Goal: Task Accomplishment & Management: Complete application form

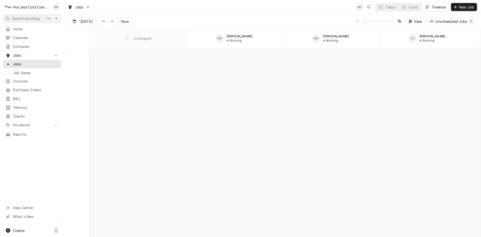
scroll to position [3923, 0]
click at [111, 21] on icon "Dynamic Content Wrapper" at bounding box center [112, 21] width 4 height 2
type input "[DATE]"
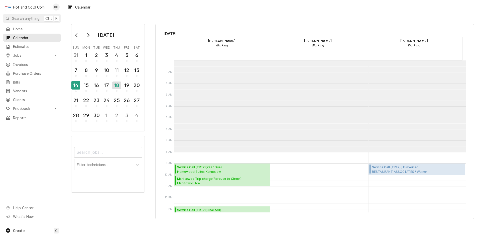
scroll to position [91, 0]
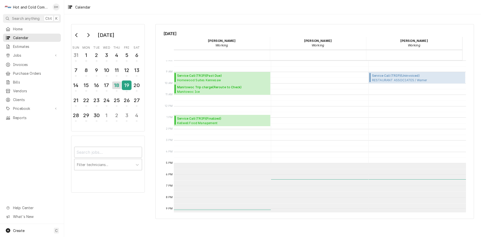
click at [129, 89] on div "19" at bounding box center [126, 85] width 9 height 9
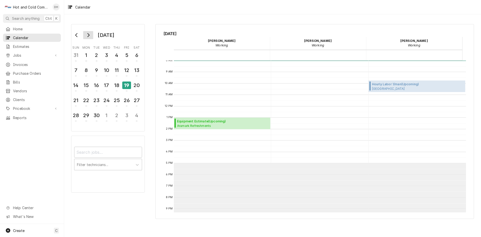
click at [88, 35] on icon "Go to next month" at bounding box center [88, 35] width 4 height 4
click at [89, 35] on icon "Go to next month" at bounding box center [88, 35] width 4 height 4
click at [115, 86] on div "18" at bounding box center [116, 85] width 9 height 9
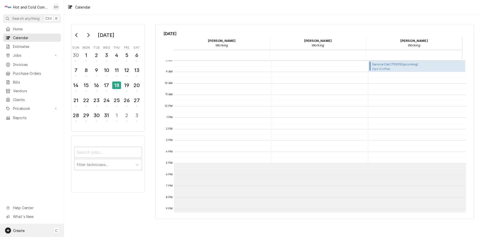
click at [19, 230] on span "Create" at bounding box center [19, 230] width 12 height 4
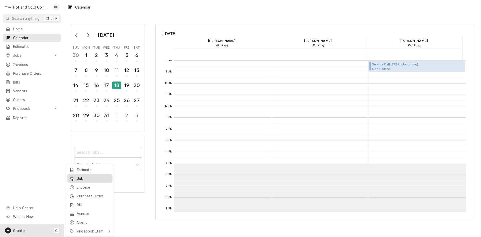
click at [91, 177] on div "Job" at bounding box center [94, 178] width 34 height 5
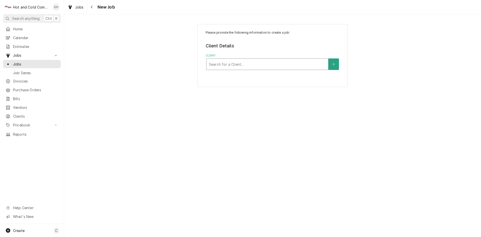
click at [280, 66] on div "Client" at bounding box center [267, 64] width 117 height 9
type input "Opo"
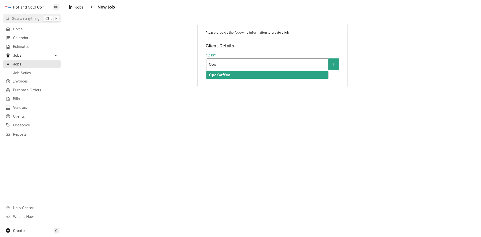
click at [277, 74] on div "Opo Coffee" at bounding box center [268, 75] width 122 height 8
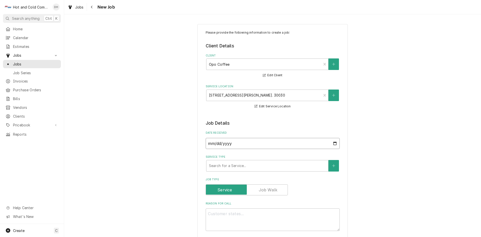
click at [332, 143] on input "2025-09-19" at bounding box center [273, 143] width 134 height 11
type textarea "x"
type input "2025-09-17"
click at [266, 165] on div "Service Type" at bounding box center [267, 165] width 117 height 9
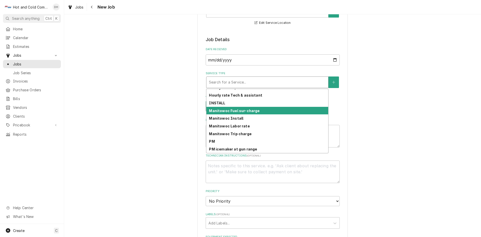
scroll to position [141, 0]
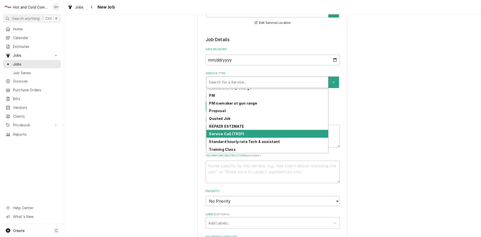
click at [262, 135] on div "Service Call (TRIP)" at bounding box center [268, 134] width 122 height 8
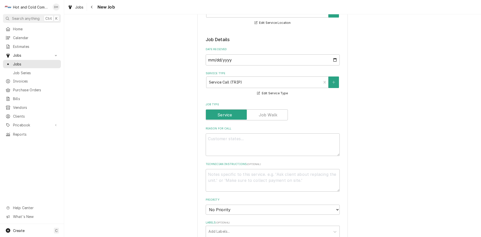
click at [268, 137] on div "Reason For Call" at bounding box center [273, 141] width 134 height 29
click at [273, 140] on textarea "Reason For Call" at bounding box center [273, 144] width 134 height 23
type textarea "x"
type textarea "P"
type textarea "x"
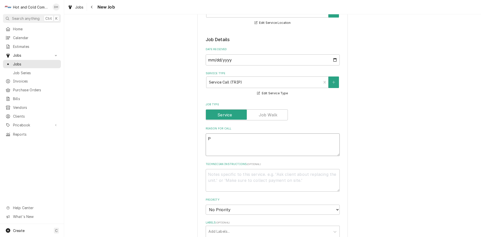
type textarea "PM"
type textarea "x"
type textarea "PM"
type textarea "x"
type textarea "PM I"
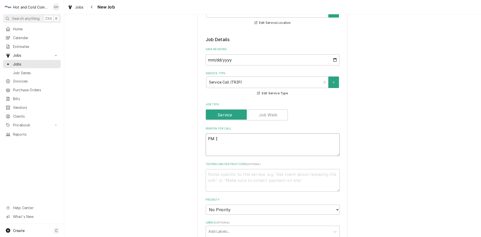
type textarea "x"
type textarea "PM Ic"
type textarea "x"
type textarea "PM Ice"
type textarea "x"
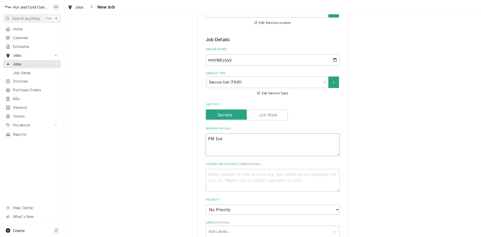
type textarea "PM Ice"
type textarea "x"
type textarea "PM Ice m"
type textarea "x"
type textarea "PM Ice ma"
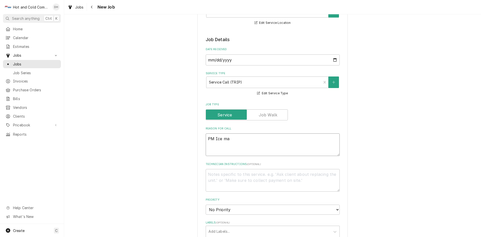
type textarea "x"
type textarea "PM Ice mak"
type textarea "x"
type textarea "PM Ice make"
type textarea "x"
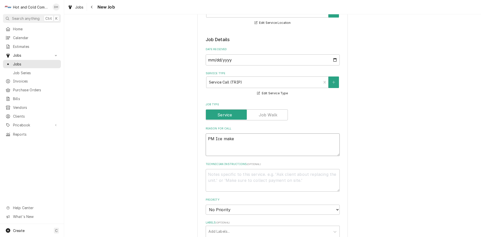
type textarea "PM Ice maker"
type textarea "x"
type textarea "PM Ice maker"
type textarea "x"
type textarea "PM Ice maker a"
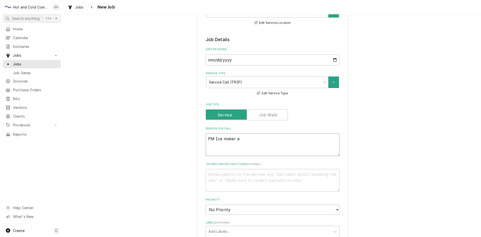
type textarea "x"
type textarea "PM Ice maker an"
type textarea "x"
type textarea "PM Ice maker and"
type textarea "x"
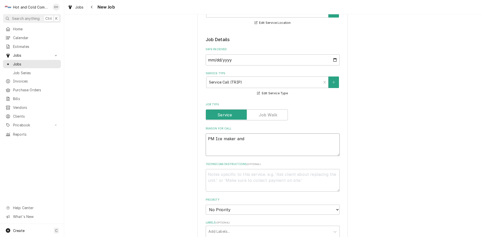
type textarea "PM Ice maker and"
type textarea "x"
type textarea "PM Ice maker and a"
type textarea "x"
type textarea "PM Ice maker and al"
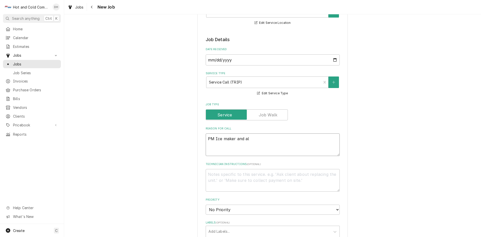
type textarea "x"
type textarea "PM Ice maker and all"
type textarea "x"
type textarea "PM Ice maker and all"
type textarea "x"
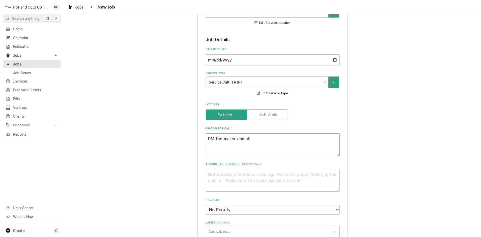
type textarea "PM Ice maker and all r"
type textarea "x"
type textarea "PM Ice maker and all re"
type textarea "x"
type textarea "PM Ice maker and all ref"
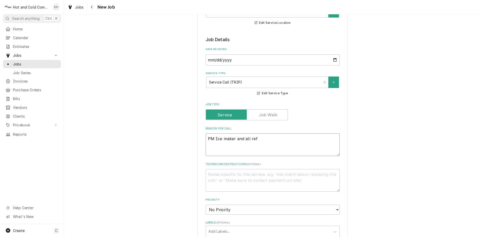
type textarea "x"
type textarea "PM Ice maker and all refr"
type textarea "x"
type textarea "PM Ice maker and all refri"
type textarea "x"
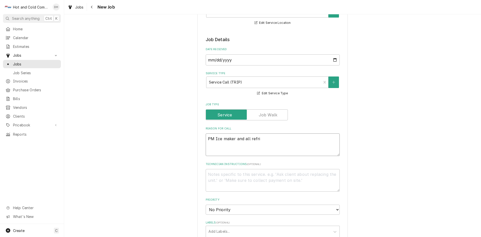
type textarea "PM Ice maker and all refrig"
type textarea "x"
type textarea "PM Ice maker and all refrige"
type textarea "x"
type textarea "PM Ice maker and all refriger"
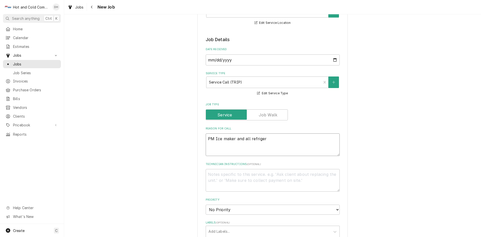
type textarea "x"
type textarea "PM Ice maker and all refrigera"
type textarea "x"
type textarea "PM Ice maker and all refrigerat"
type textarea "x"
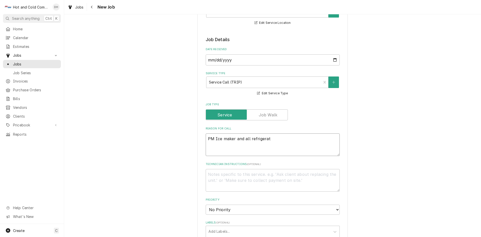
type textarea "PM Ice maker and all refrigerati"
type textarea "x"
type textarea "PM Ice maker and all refrigeratio"
type textarea "x"
type textarea "PM Ice maker and all refrigeration"
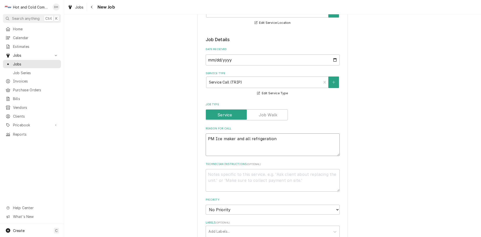
type textarea "x"
type textarea "PM Ice maker and all refrigeration"
type textarea "x"
type textarea "PM Ice maker and all refrigeration e"
type textarea "x"
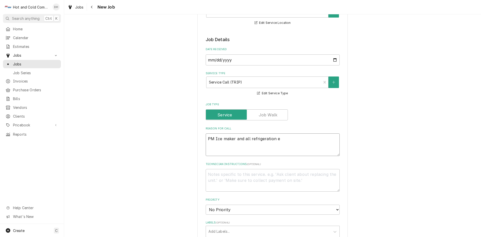
type textarea "PM Ice maker and all refrigeration eq"
type textarea "x"
type textarea "PM Ice maker and all refrigeration equ"
type textarea "x"
type textarea "PM Ice maker and all refrigeration equi"
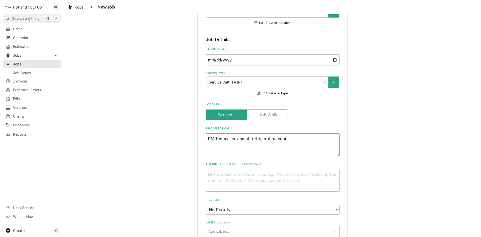
type textarea "x"
type textarea "PM Ice maker and all refrigeration equip"
type textarea "x"
type textarea "PM Ice maker and all refrigeration equipm"
type textarea "x"
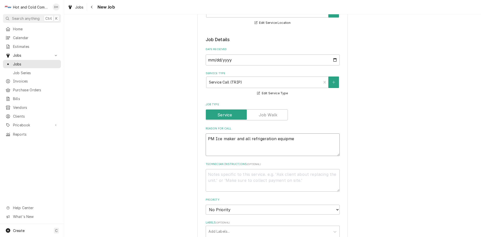
type textarea "PM Ice maker and all refrigeration equipmen"
type textarea "x"
type textarea "PM Ice maker and all refrigeration equipment"
type textarea "x"
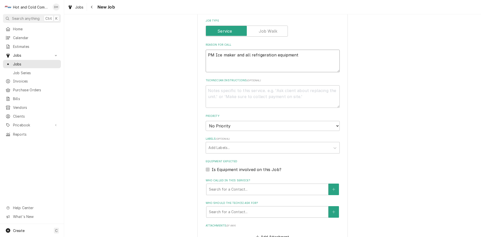
scroll to position [251, 0]
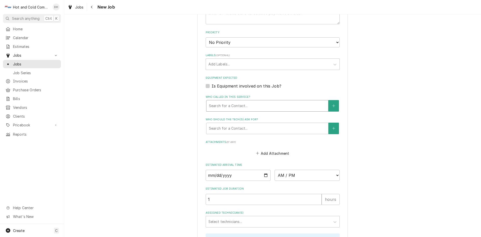
type textarea "PM Ice maker and all refrigeration equipment"
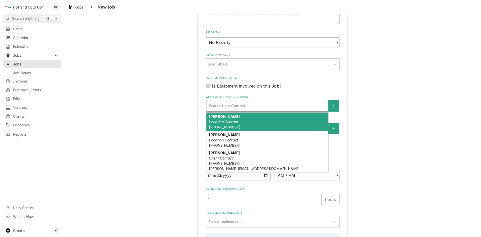
click at [242, 106] on div "Who called in this service?" at bounding box center [267, 105] width 117 height 9
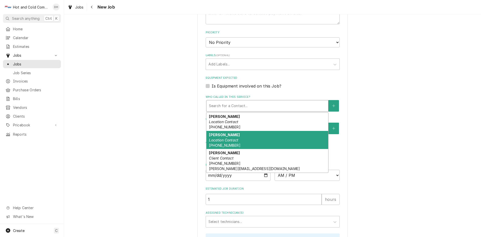
click at [226, 138] on em "Location Contact" at bounding box center [223, 140] width 29 height 4
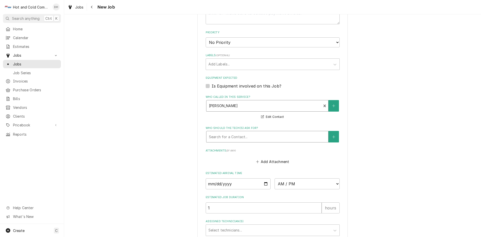
click at [233, 138] on div "Who should the tech(s) ask for?" at bounding box center [267, 136] width 117 height 9
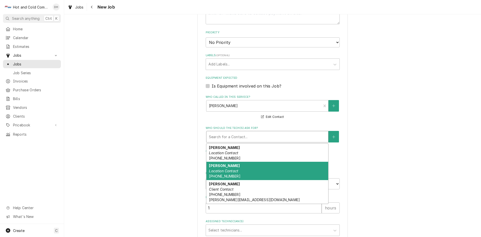
click at [225, 165] on strong "Johathan Pascual" at bounding box center [224, 165] width 31 height 4
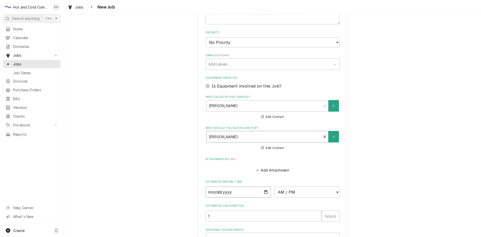
click at [264, 192] on input "Date" at bounding box center [238, 191] width 65 height 11
type textarea "x"
type input "2025-10-19"
type textarea "x"
type input "2025-11-19"
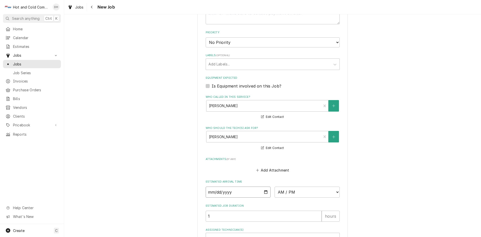
type textarea "x"
type input "2025-12-19"
type textarea "x"
type input "2026-01-19"
type textarea "x"
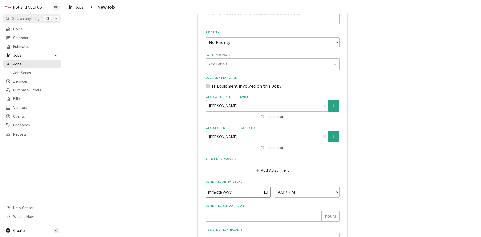
type input "2026-02-19"
type textarea "x"
type input "2026-03-19"
type textarea "x"
type input "2026-03-18"
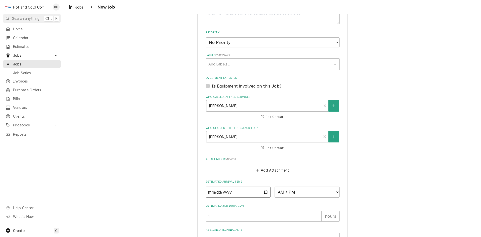
type textarea "x"
click at [336, 190] on select "AM / PM 6:00 AM 6:15 AM 6:30 AM 6:45 AM 7:00 AM 7:15 AM 7:30 AM 7:45 AM 8:00 AM…" at bounding box center [307, 191] width 65 height 11
select select "08:00:00"
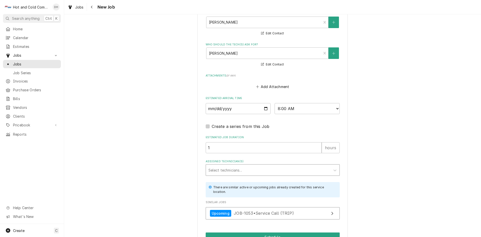
click at [236, 168] on div "Assigned Technician(s)" at bounding box center [269, 169] width 120 height 9
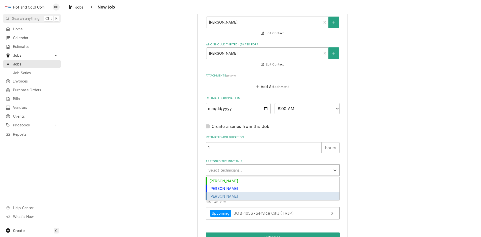
drag, startPoint x: 233, startPoint y: 195, endPoint x: 244, endPoint y: 194, distance: 11.1
click at [234, 195] on div "[PERSON_NAME]" at bounding box center [273, 196] width 134 height 8
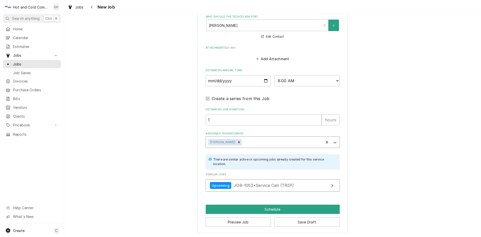
scroll to position [362, 0]
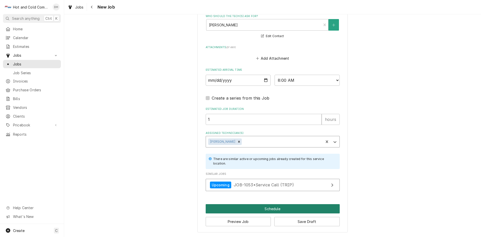
click at [272, 208] on button "Schedule" at bounding box center [273, 208] width 134 height 9
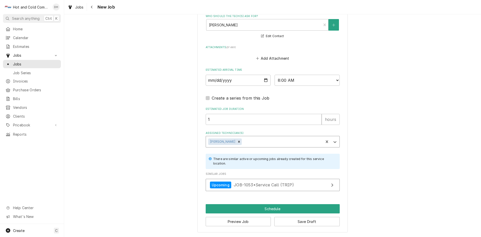
scroll to position [358, 0]
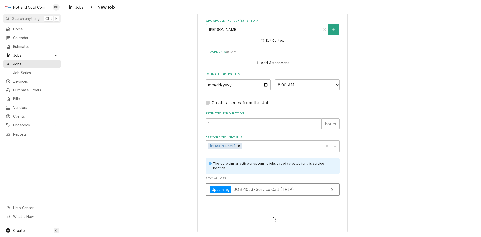
type textarea "x"
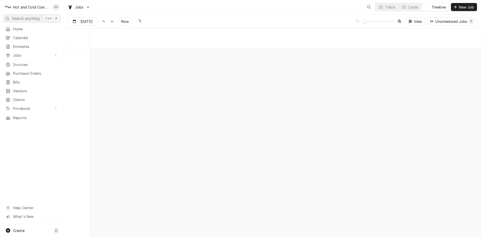
scroll to position [3923, 0]
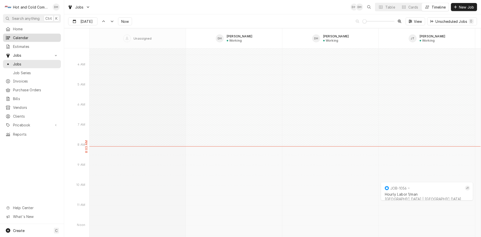
click at [36, 36] on span "Calendar" at bounding box center [35, 37] width 45 height 5
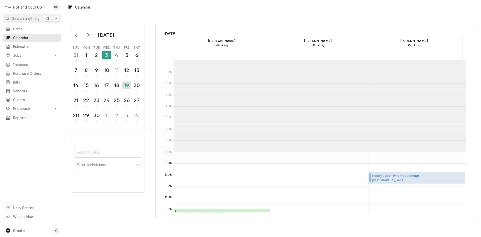
scroll to position [91, 0]
